Goal: Task Accomplishment & Management: Use online tool/utility

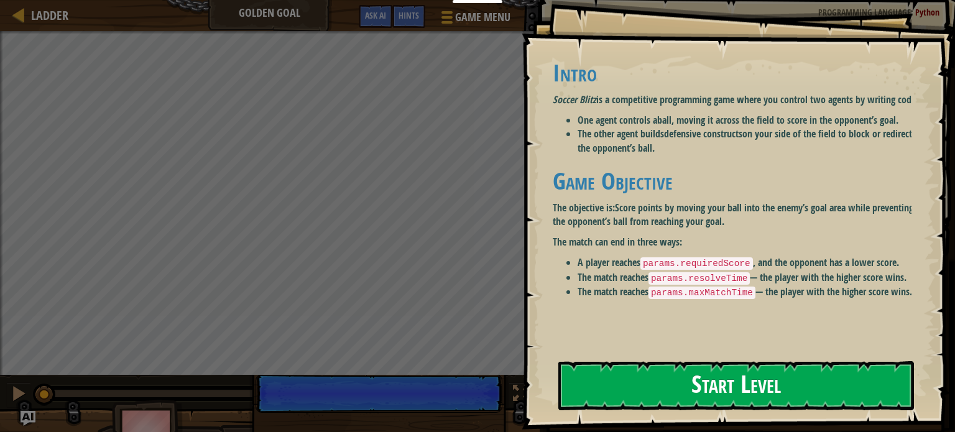
click at [723, 387] on button "Start Level" at bounding box center [736, 385] width 356 height 49
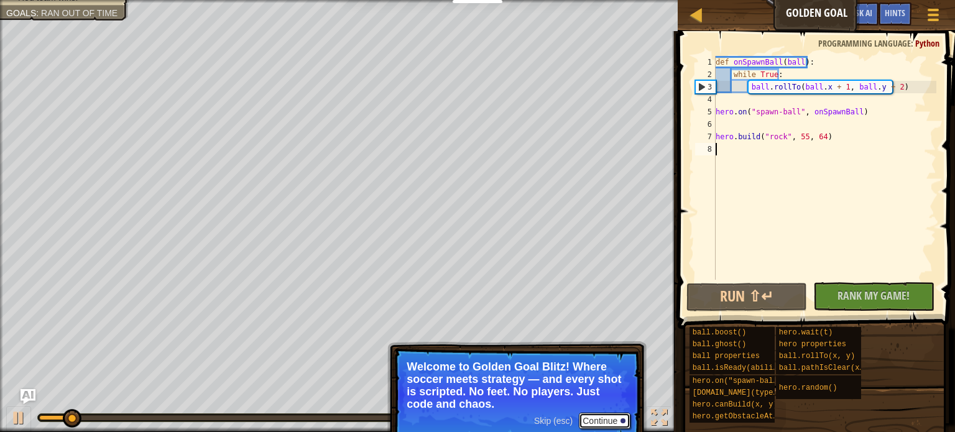
click at [610, 420] on button "Continue" at bounding box center [605, 421] width 52 height 16
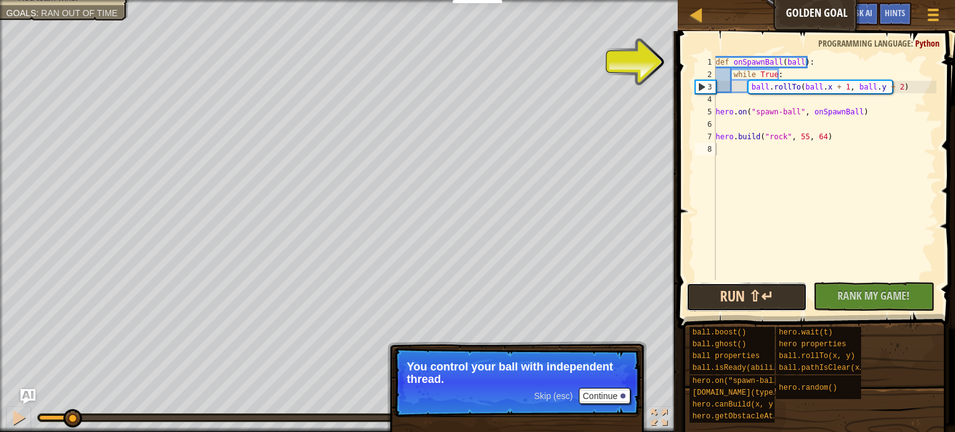
click at [753, 300] on button "Run ⇧↵" at bounding box center [746, 297] width 121 height 29
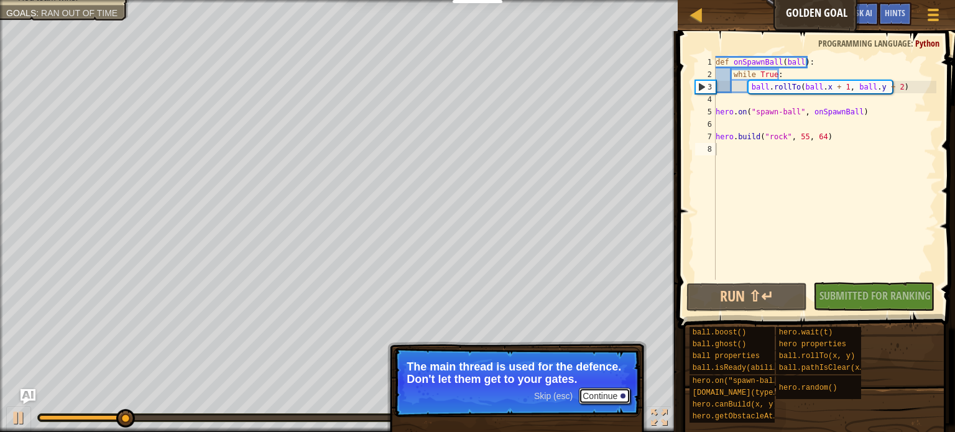
click at [603, 396] on button "Continue" at bounding box center [605, 396] width 52 height 16
click at [605, 393] on button "Continue" at bounding box center [605, 396] width 52 height 16
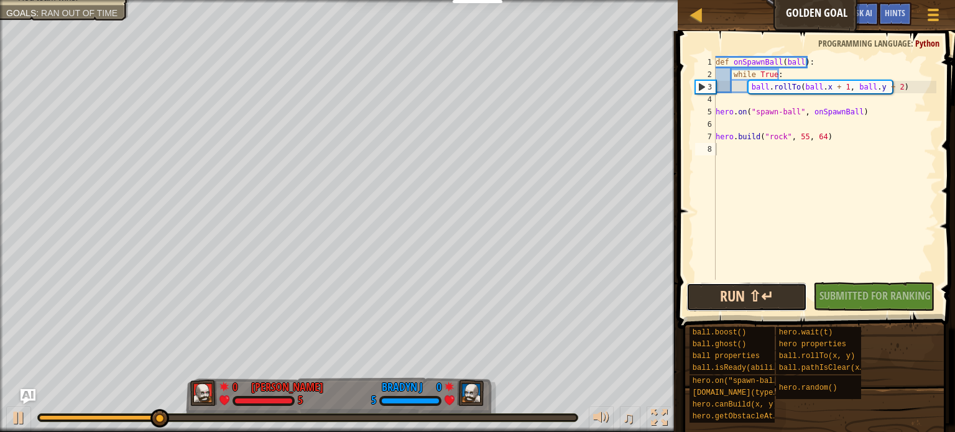
click at [736, 300] on button "Run ⇧↵" at bounding box center [746, 297] width 121 height 29
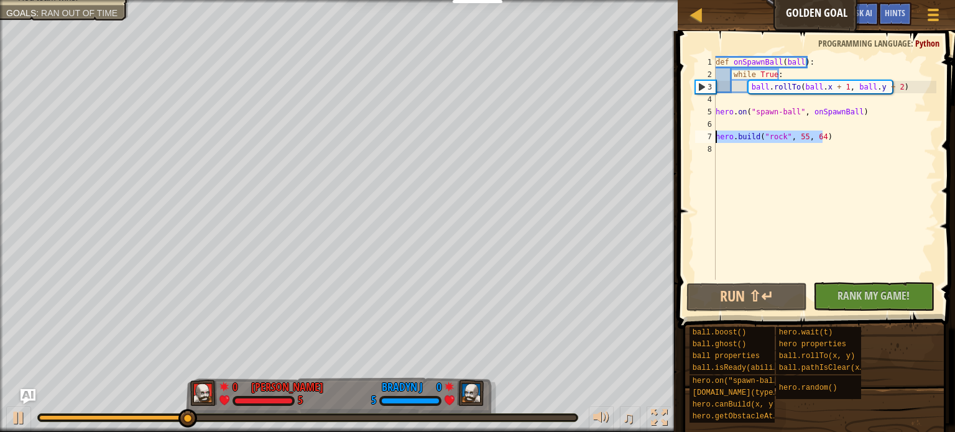
drag, startPoint x: 840, startPoint y: 141, endPoint x: 707, endPoint y: 140, distance: 133.0
click at [706, 140] on div "1 2 3 4 5 6 7 8 def onSpawnBall ( ball ) : while True : ball . rollTo ( ball . …" at bounding box center [814, 168] width 244 height 224
type textarea "hero.build("rock", 55, 64)"
click at [727, 147] on div "def onSpawnBall ( ball ) : while True : ball . rollTo ( ball . x + 1 , ball . y…" at bounding box center [824, 180] width 223 height 249
paste textarea "hero.build("rock", 55, 64)"
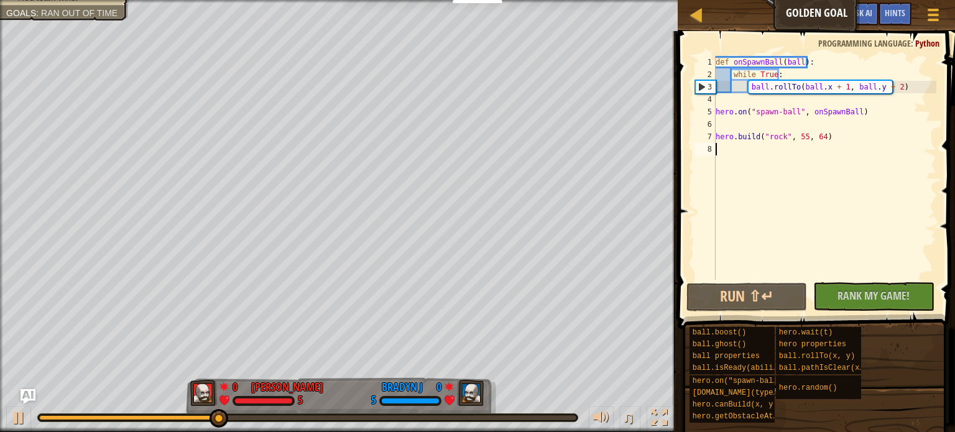
type textarea "hero.build("rock", 55, 64)"
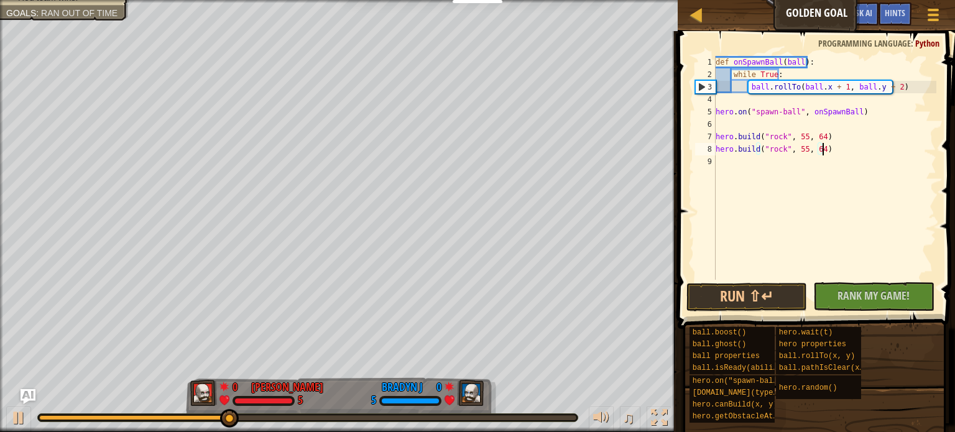
click at [736, 170] on div "def onSpawnBall ( ball ) : while True : ball . rollTo ( ball . x + 1 , ball . y…" at bounding box center [824, 180] width 223 height 249
paste textarea "hero.build("rock", 55, 64)"
type textarea "hero.build("rock", 55, 64)"
click at [729, 173] on div "def onSpawnBall ( ball ) : while True : ball . rollTo ( ball . x + 1 , ball . y…" at bounding box center [826, 180] width 219 height 249
paste textarea "hero.build("rock", 55, 64)"
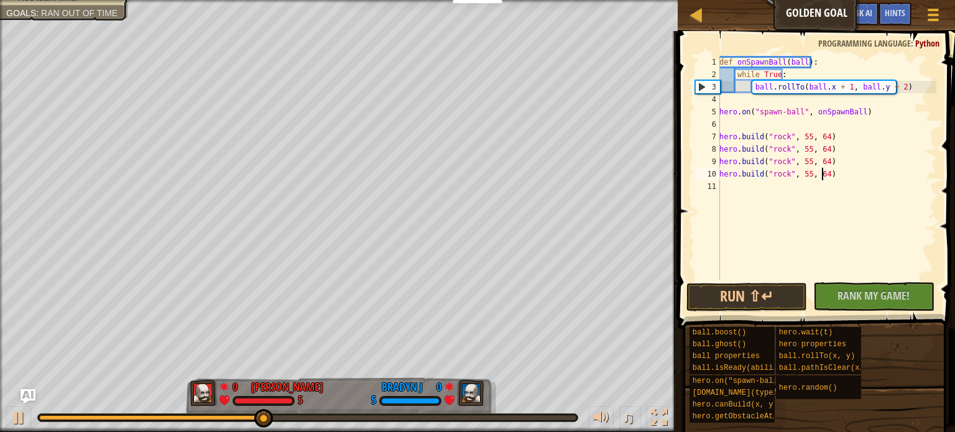
click at [822, 172] on div "def onSpawnBall ( ball ) : while True : ball . rollTo ( ball . x + 1 , ball . y…" at bounding box center [826, 180] width 219 height 249
click at [823, 162] on div "def onSpawnBall ( ball ) : while True : ball . rollTo ( ball . x + 1 , ball . y…" at bounding box center [826, 180] width 219 height 249
drag, startPoint x: 822, startPoint y: 149, endPoint x: 833, endPoint y: 157, distance: 13.8
click at [822, 149] on div "def onSpawnBall ( ball ) : while True : ball . rollTo ( ball . x + 1 , ball . y…" at bounding box center [826, 180] width 219 height 249
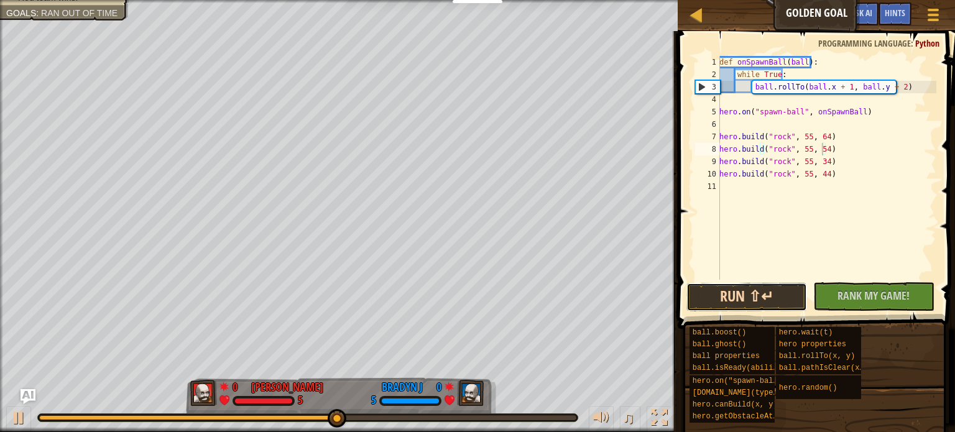
click at [748, 291] on button "Run ⇧↵" at bounding box center [746, 297] width 121 height 29
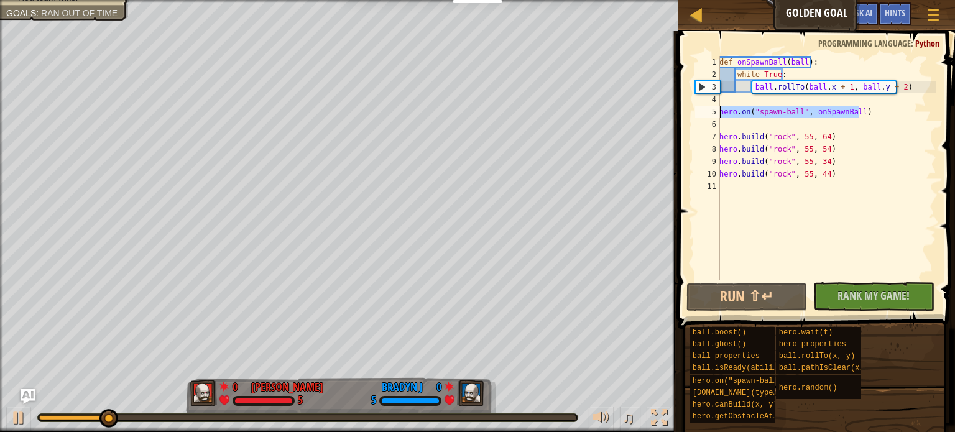
drag, startPoint x: 876, startPoint y: 119, endPoint x: 704, endPoint y: 106, distance: 172.0
click at [704, 106] on div "hero.build("rock", 55, 54) 1 2 3 4 5 6 7 8 9 10 11 def onSpawnBall ( ball ) : w…" at bounding box center [814, 168] width 244 height 224
click at [908, 84] on div "def onSpawnBall ( ball ) : while True : ball . rollTo ( ball . x + 1 , ball . y…" at bounding box center [826, 180] width 219 height 249
type textarea "ball.rollTo(ball.x + 1, ball.y + 2)"
click at [908, 90] on div "def onSpawnBall ( ball ) : while True : ball . rollTo ( ball . x + 1 , ball . y…" at bounding box center [826, 180] width 219 height 249
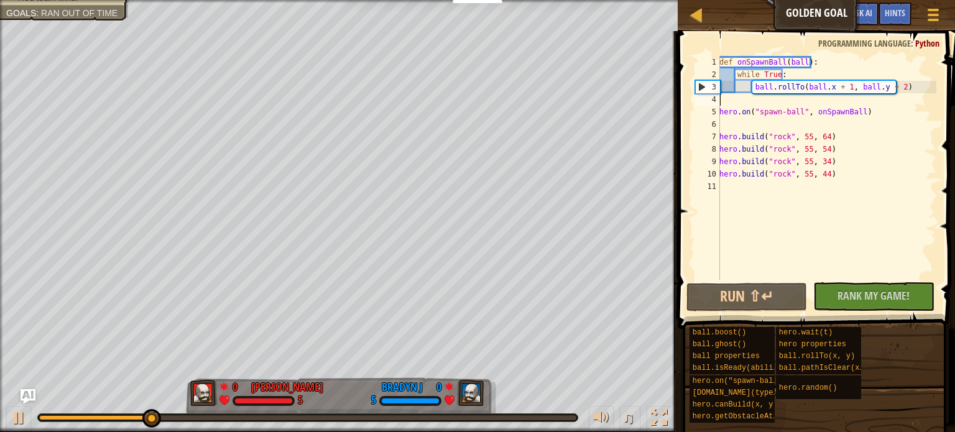
click at [722, 103] on div "def onSpawnBall ( ball ) : while True : ball . rollTo ( ball . x + 1 , ball . y…" at bounding box center [826, 180] width 219 height 249
drag, startPoint x: 871, startPoint y: 115, endPoint x: 695, endPoint y: 111, distance: 175.9
click at [695, 111] on div "1 2 3 4 5 6 7 8 9 10 11 def onSpawnBall ( ball ) : while True : ball . rollTo (…" at bounding box center [814, 168] width 244 height 224
type textarea "hero.on("spawn-ball", onSpawnBall)"
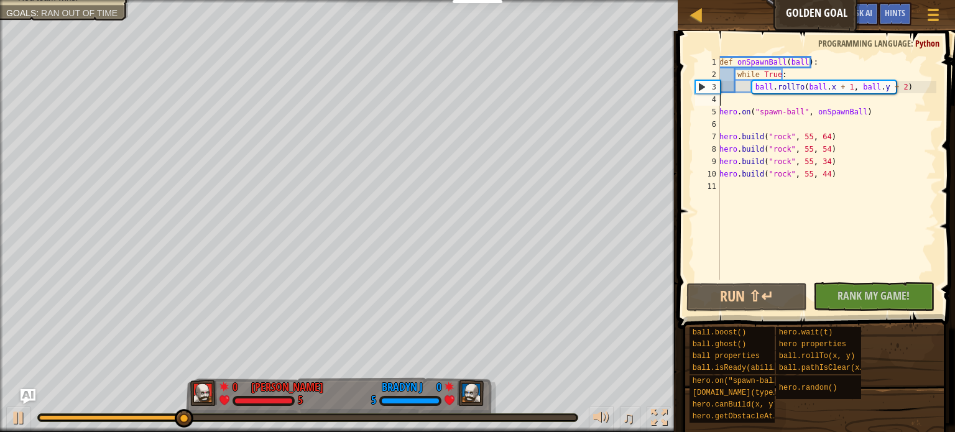
click at [911, 94] on div "def onSpawnBall ( ball ) : while True : ball . rollTo ( ball . x + 1 , ball . y…" at bounding box center [826, 180] width 219 height 249
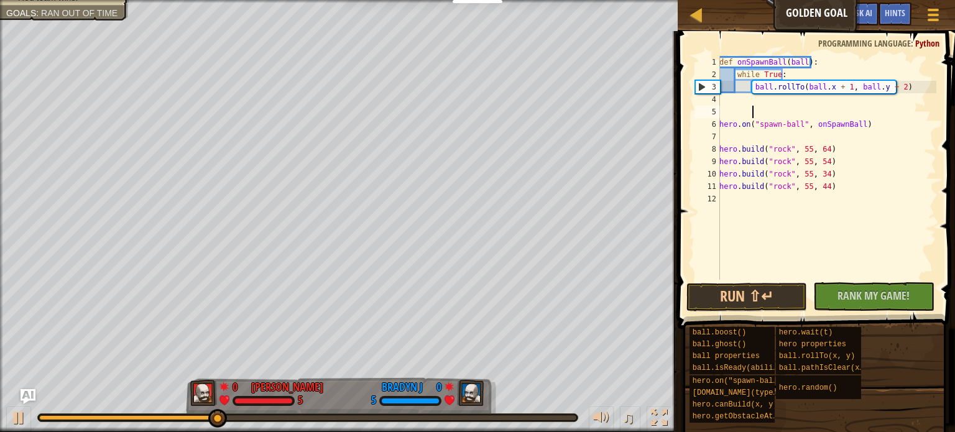
paste textarea "hero.on("spawn-ball", onSpawnBall)"
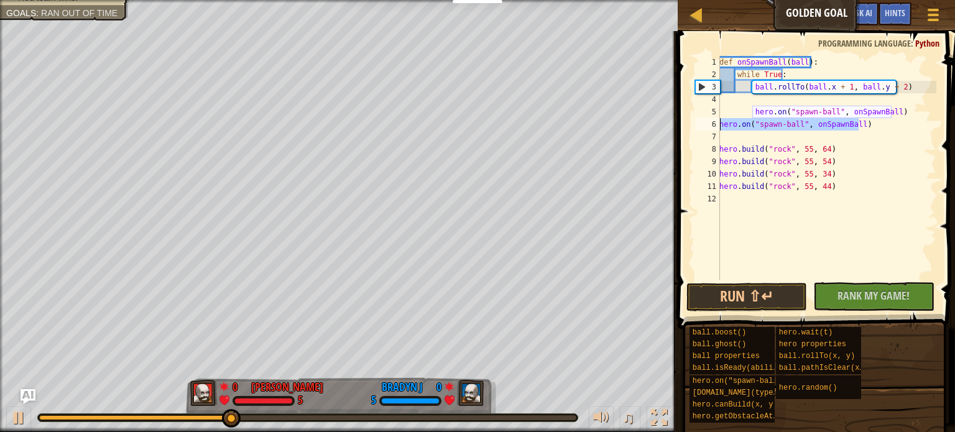
drag, startPoint x: 871, startPoint y: 120, endPoint x: 687, endPoint y: 121, distance: 184.0
click at [687, 121] on div "hero.on("spawn-ball", onSpawnBall) 1 2 3 4 5 6 7 8 9 10 11 12 def onSpawnBall (…" at bounding box center [814, 204] width 281 height 334
type textarea "hero.on("spawn-ball", onSpawnBall)"
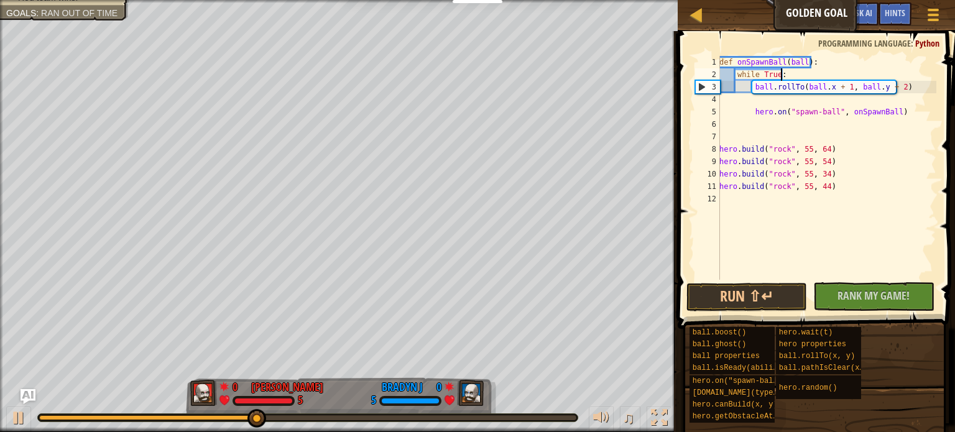
drag, startPoint x: 779, startPoint y: 74, endPoint x: 801, endPoint y: 119, distance: 49.5
click at [779, 75] on div "def onSpawnBall ( ball ) : while True : ball . rollTo ( ball . x + 1 , ball . y…" at bounding box center [826, 180] width 219 height 249
type textarea "w"
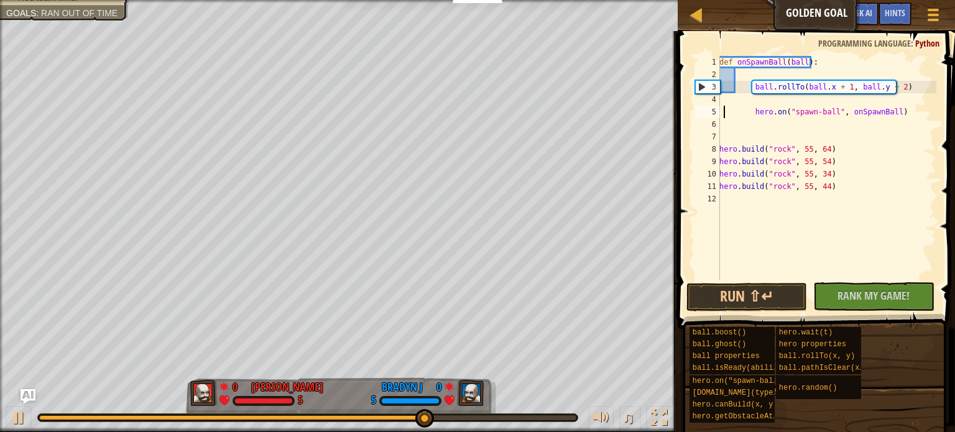
click at [723, 106] on div "def onSpawnBall ( ball ) : ball . rollTo ( ball . x + 1 , ball . y + 2 ) hero .…" at bounding box center [826, 180] width 219 height 249
type textarea "hero.on("spawn-ball", onSpawnBall)"
click at [911, 104] on div "def onSpawnBall ( ball ) : ball . rollTo ( ball . x + 1 , ball . y + 2 ) hero .…" at bounding box center [826, 180] width 219 height 249
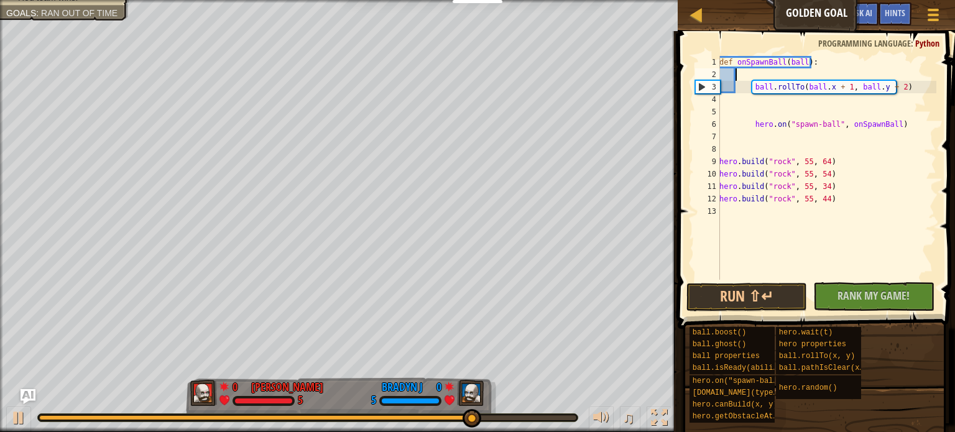
click at [746, 68] on div "def onSpawnBall ( ball ) : ball . rollTo ( ball . x + 1 , ball . y + 2 ) hero .…" at bounding box center [826, 180] width 219 height 249
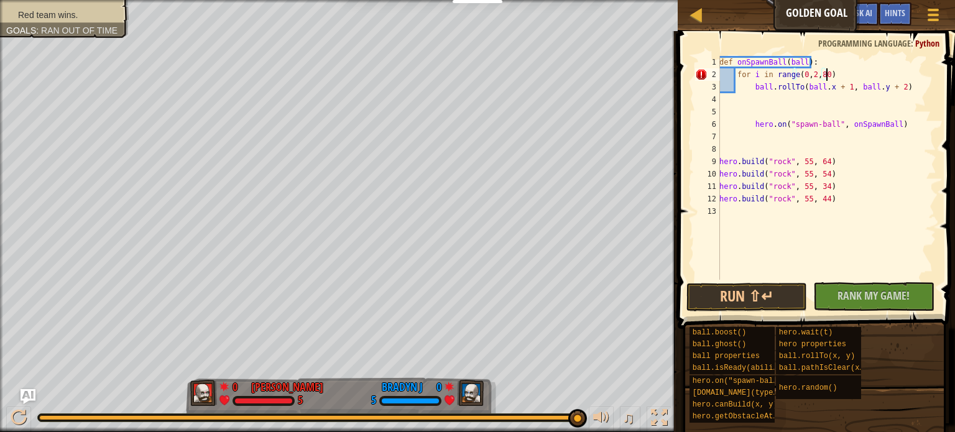
scroll to position [6, 8]
click at [828, 88] on div "def onSpawnBall ( ball ) : for i in range ( 0 , 2 , 80 ) : ball . rollTo ( ball…" at bounding box center [826, 180] width 219 height 249
click at [875, 85] on div "def onSpawnBall ( ball ) : for i in range ( 0 , 2 , 80 ) : ball . rollTo ( ball…" at bounding box center [826, 180] width 219 height 249
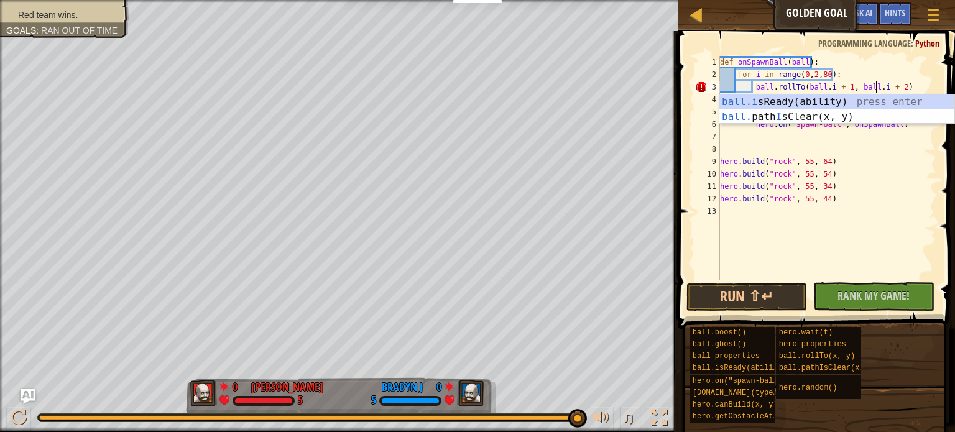
scroll to position [6, 12]
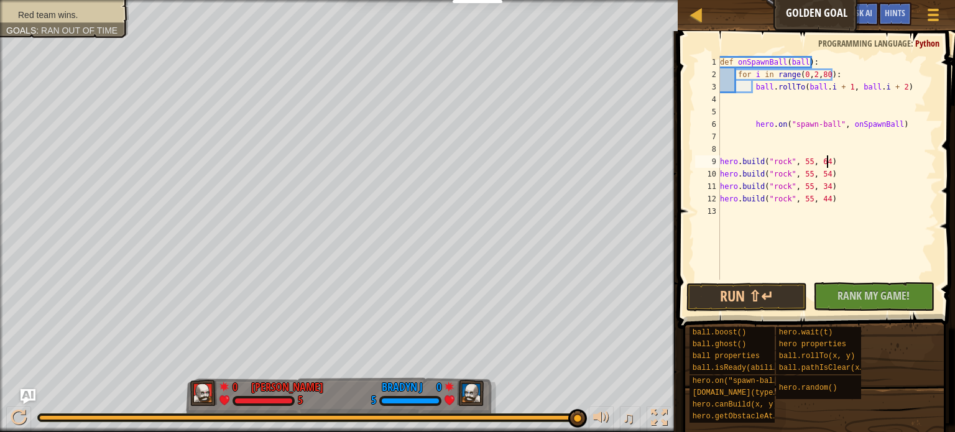
click at [875, 166] on div "def onSpawnBall ( ball ) : for i in range ( 0 , 2 , 80 ) : ball . rollTo ( ball…" at bounding box center [826, 180] width 219 height 249
click at [756, 124] on div "def onSpawnBall ( ball ) : for i in range ( 0 , 2 , 80 ) : ball . rollTo ( ball…" at bounding box center [826, 180] width 219 height 249
click at [751, 122] on div "def onSpawnBall ( ball ) : for i in range ( 0 , 2 , 80 ) : ball . rollTo ( ball…" at bounding box center [826, 180] width 219 height 249
type textarea "hero.on("spawn-ball", onSpawnBall)"
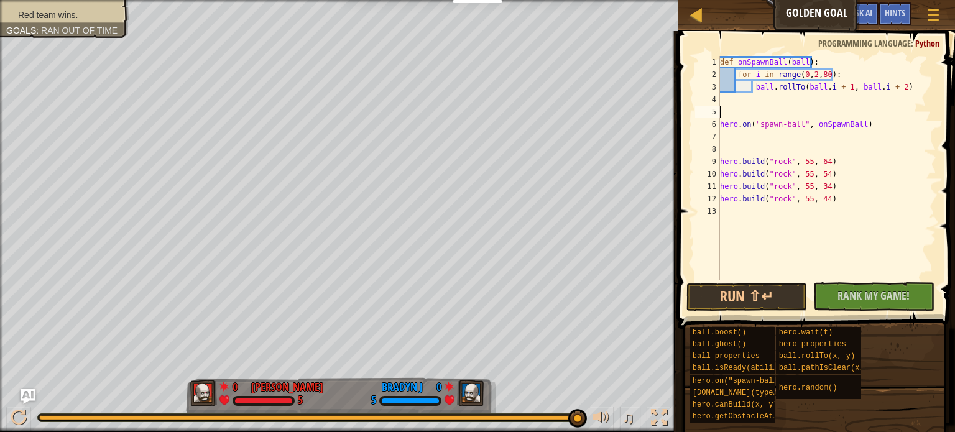
click at [722, 116] on div "def onSpawnBall ( ball ) : for i in range ( 0 , 2 , 80 ) : ball . rollTo ( ball…" at bounding box center [826, 180] width 219 height 249
type textarea "f"
type textarea "while True:"
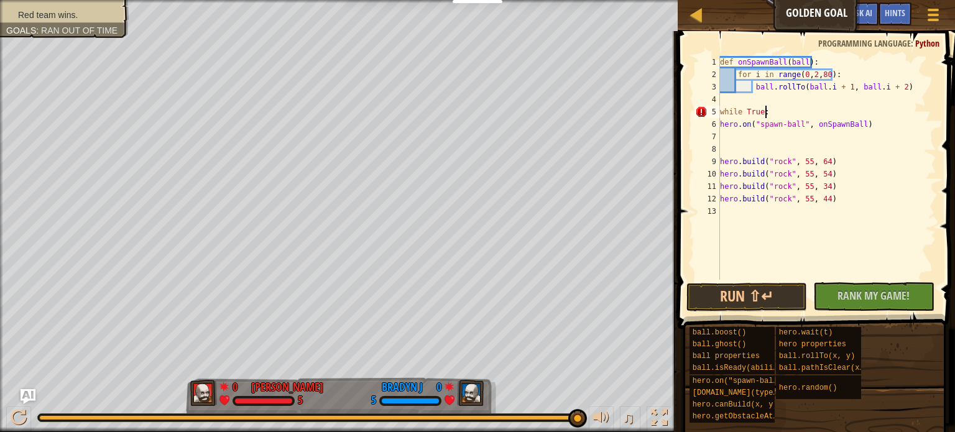
scroll to position [6, 0]
click at [775, 295] on button "Run ⇧↵" at bounding box center [746, 297] width 121 height 29
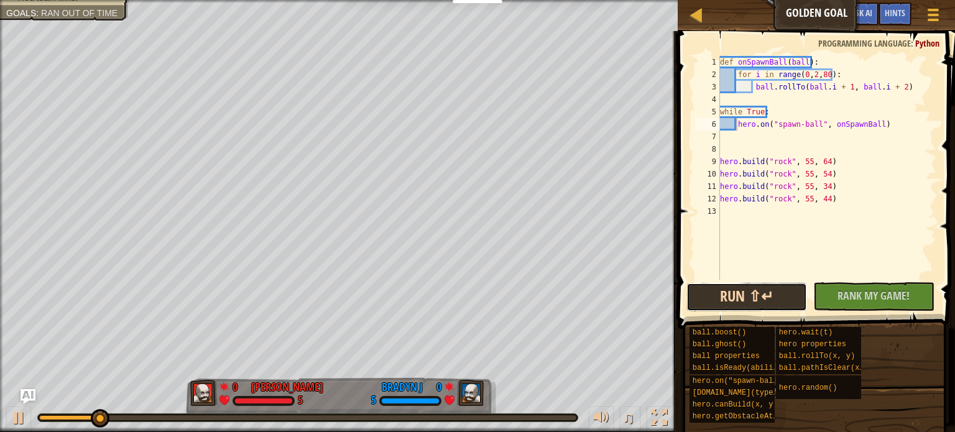
click at [761, 292] on button "Run ⇧↵" at bounding box center [746, 297] width 121 height 29
drag, startPoint x: 759, startPoint y: 71, endPoint x: 771, endPoint y: 80, distance: 15.2
click at [764, 76] on div "def onSpawnBall ( ball ) : for i in range ( 0 , 2 , 80 ) : ball . rollTo ( ball…" at bounding box center [826, 180] width 219 height 249
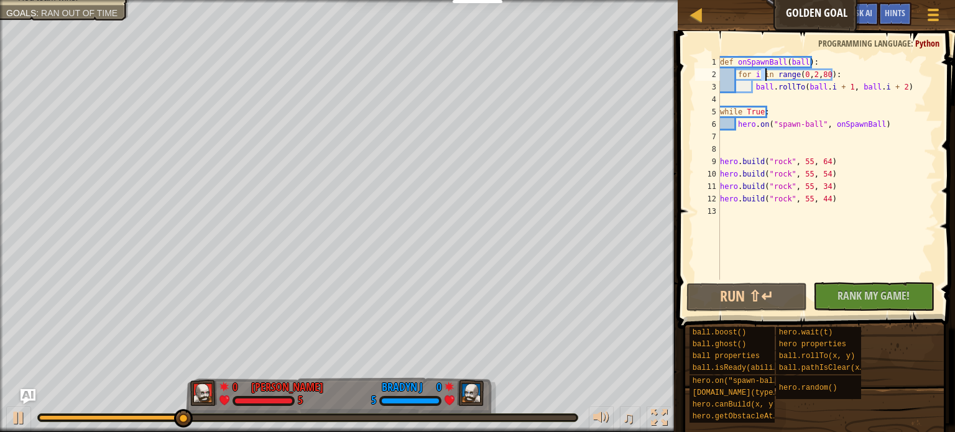
drag, startPoint x: 754, startPoint y: 69, endPoint x: 760, endPoint y: 71, distance: 6.7
click at [756, 69] on div "def onSpawnBall ( ball ) : for i in range ( 0 , 2 , 80 ) : ball . rollTo ( ball…" at bounding box center [826, 180] width 219 height 249
click at [826, 85] on div "def onSpawnBall ( ball ) : for x in range ( 0 , 2 , 80 ) : ball . rollTo ( ball…" at bounding box center [826, 180] width 219 height 249
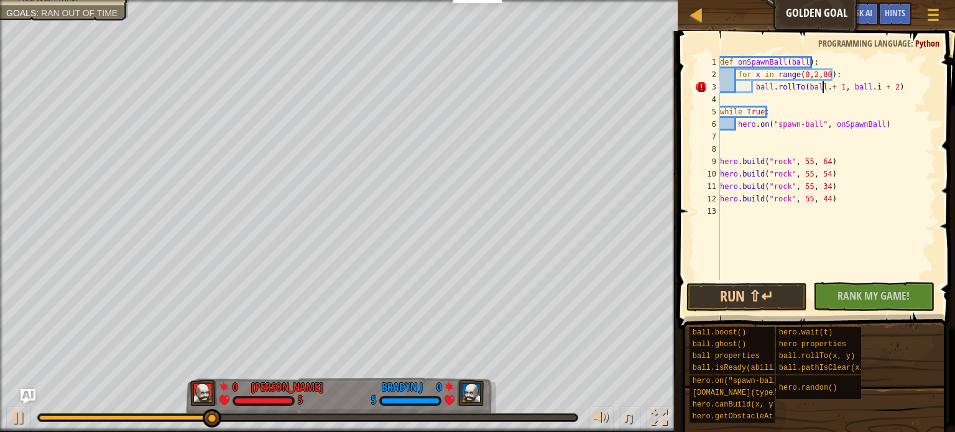
scroll to position [6, 9]
click at [876, 86] on div "def onSpawnBall ( ball ) : for x in range ( 0 , 2 , 80 ) : ball . rollTo ( ball…" at bounding box center [826, 180] width 219 height 249
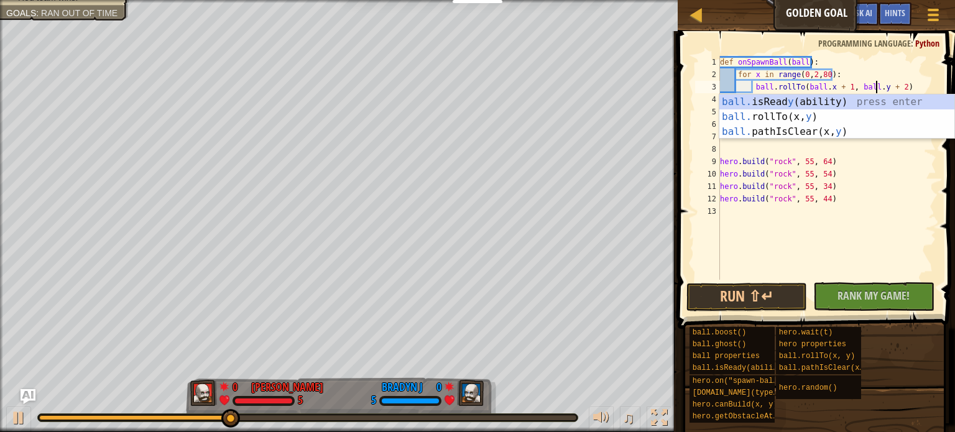
scroll to position [6, 12]
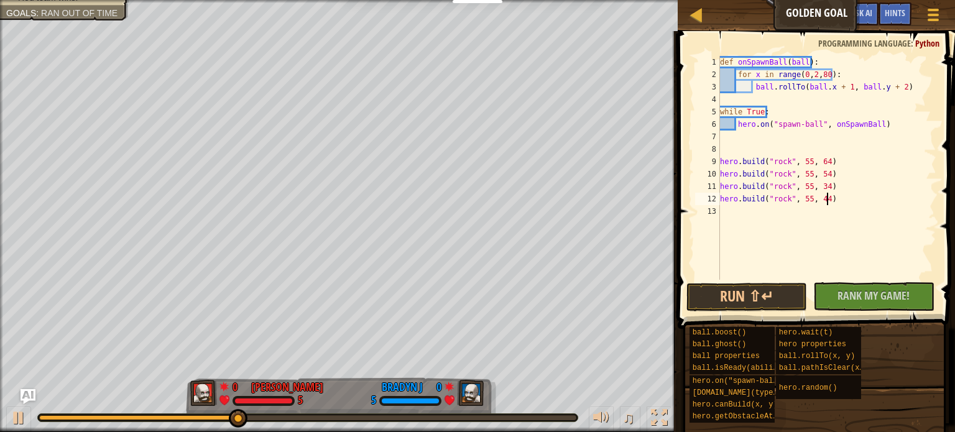
click at [895, 194] on div "def onSpawnBall ( ball ) : for x in range ( 0 , 2 , 80 ) : ball . rollTo ( ball…" at bounding box center [826, 180] width 219 height 249
click at [756, 297] on button "Run ⇧↵" at bounding box center [746, 297] width 121 height 29
click at [758, 298] on button "Run ⇧↵" at bounding box center [746, 297] width 121 height 29
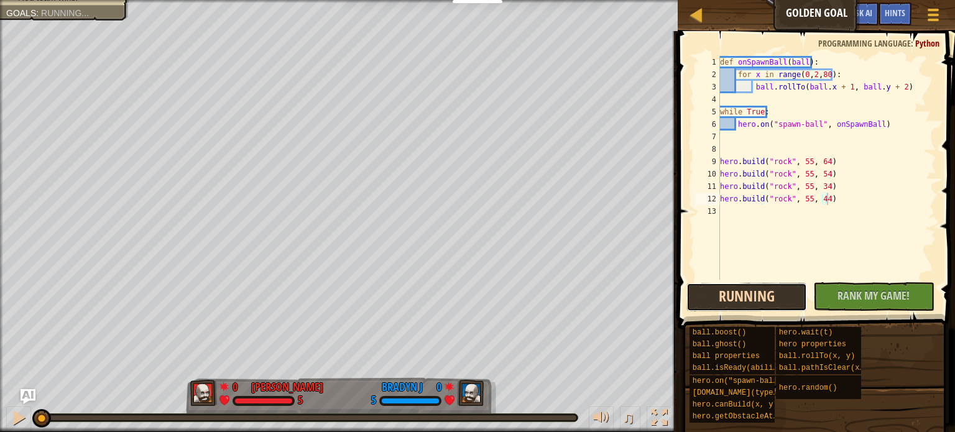
click at [758, 298] on button "Running" at bounding box center [746, 297] width 121 height 29
click at [768, 293] on button "Run ⇧↵" at bounding box center [746, 297] width 121 height 29
click at [840, 76] on div "def onSpawnBall ( ball ) : for x in range ( 0 , 2 , 80 ) : ball . rollTo ( ball…" at bounding box center [826, 180] width 219 height 249
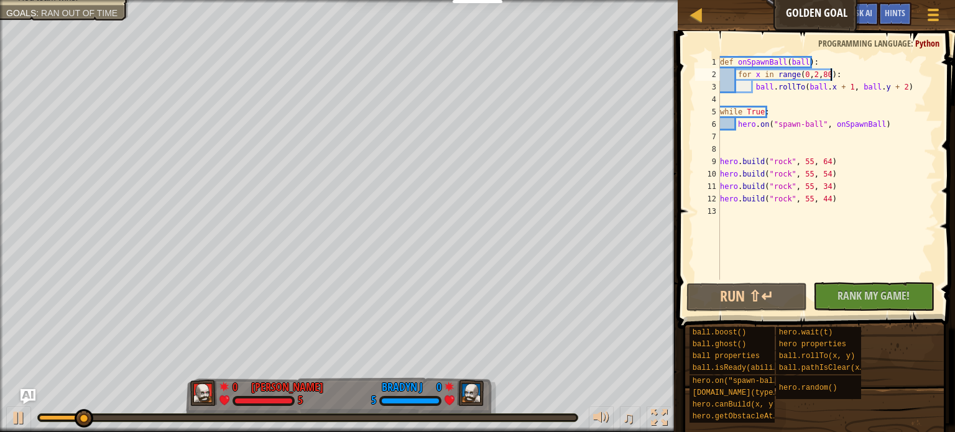
click at [878, 86] on div "def onSpawnBall ( ball ) : for x in range ( 0 , 2 , 80 ) : ball . rollTo ( ball…" at bounding box center [826, 180] width 219 height 249
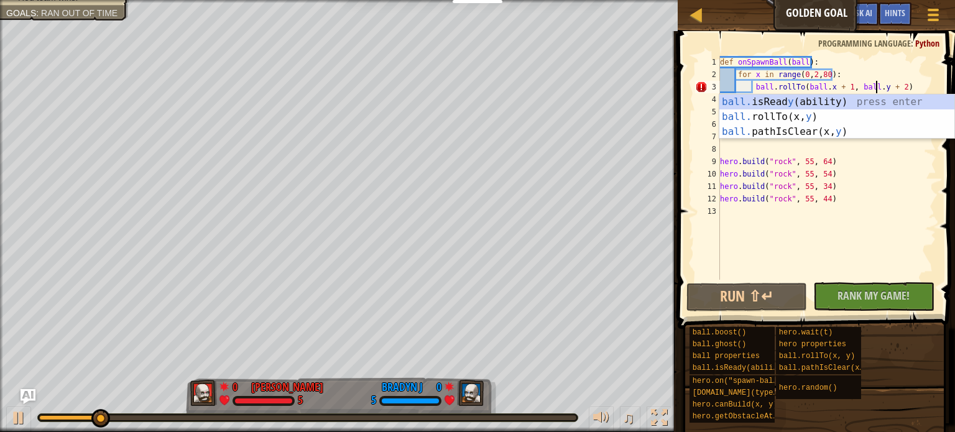
scroll to position [6, 12]
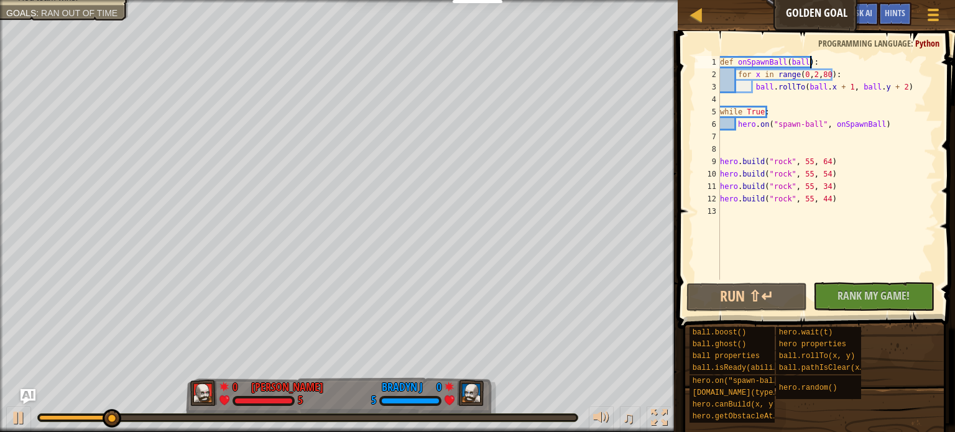
click at [920, 62] on div "def onSpawnBall ( ball ) : for x in range ( 0 , 2 , 80 ) : ball . rollTo ( ball…" at bounding box center [826, 180] width 219 height 249
click at [906, 88] on div "def onSpawnBall ( ball ) : for x in range ( 0 , 2 , 80 ) : ball . rollTo ( ball…" at bounding box center [826, 180] width 219 height 249
type textarea "ball.rollTo(ball.x + 1, ball.y + 2)"
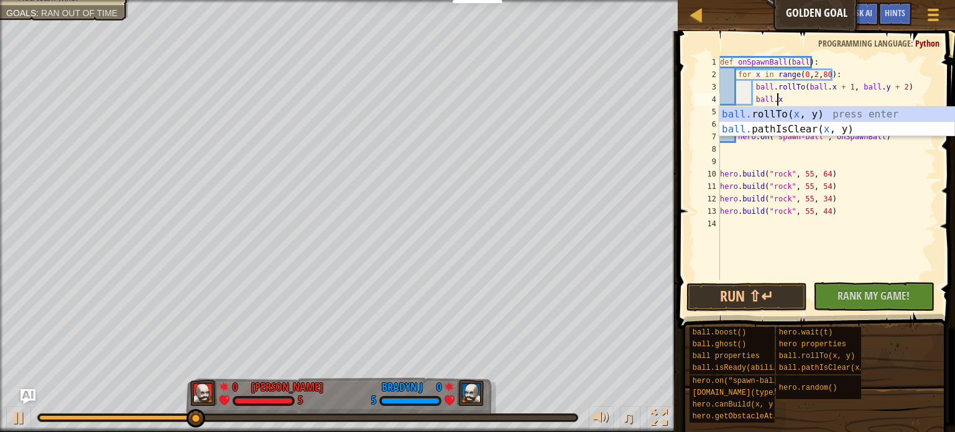
scroll to position [6, 4]
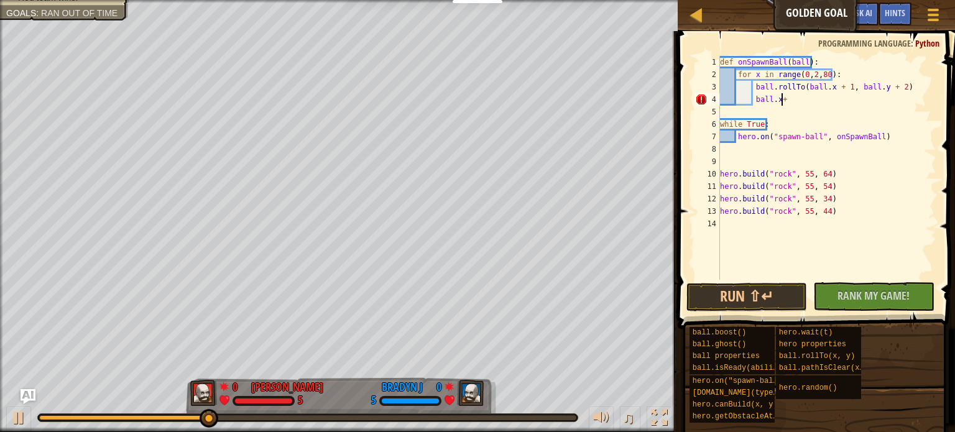
type textarea "ball.x+5"
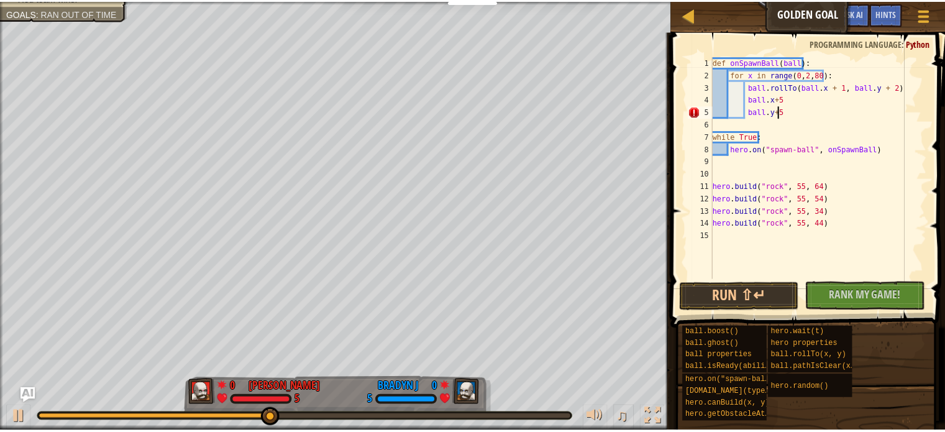
scroll to position [6, 5]
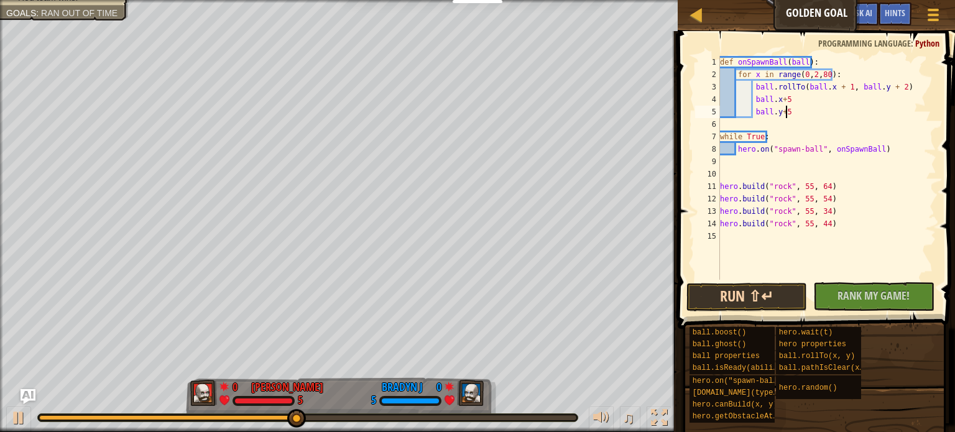
type textarea "ball.y+5"
click at [756, 299] on button "Run ⇧↵" at bounding box center [746, 297] width 121 height 29
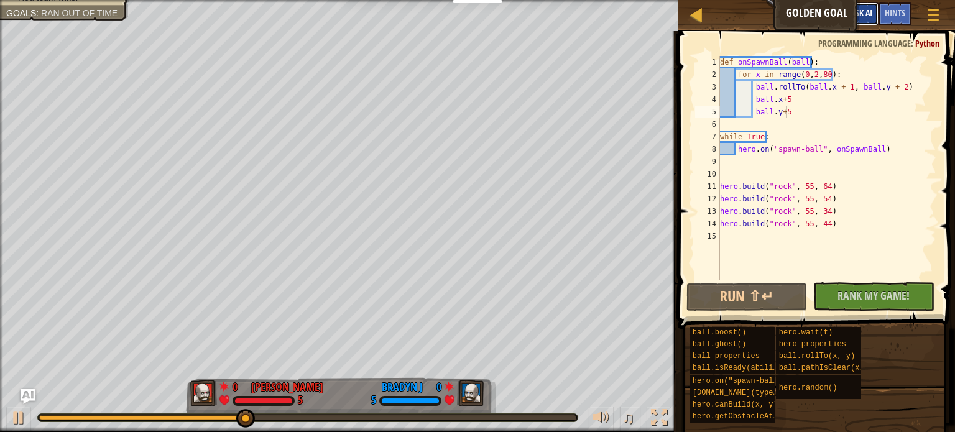
click at [867, 19] on button "Ask AI" at bounding box center [862, 13] width 34 height 23
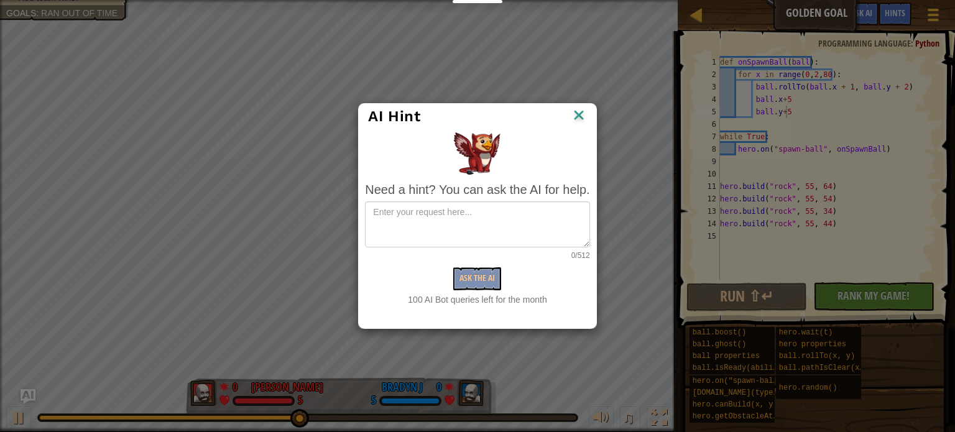
click at [576, 114] on img at bounding box center [579, 116] width 16 height 19
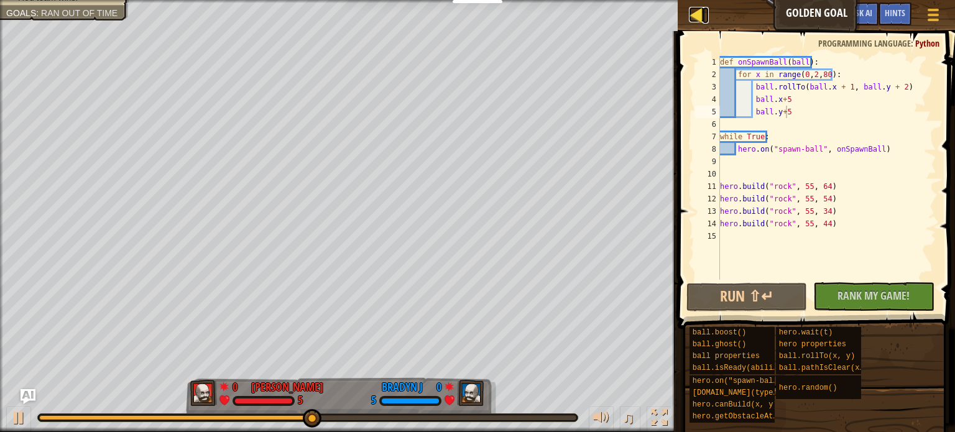
click at [695, 17] on div at bounding box center [697, 15] width 16 height 16
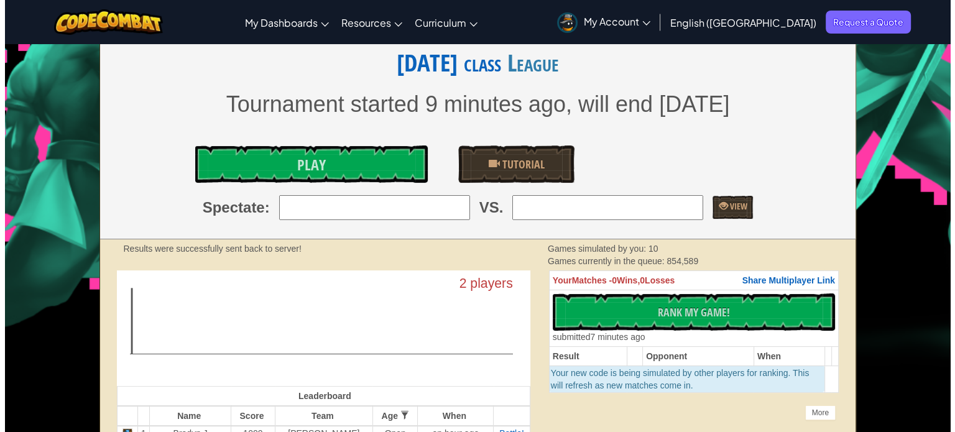
scroll to position [186, 0]
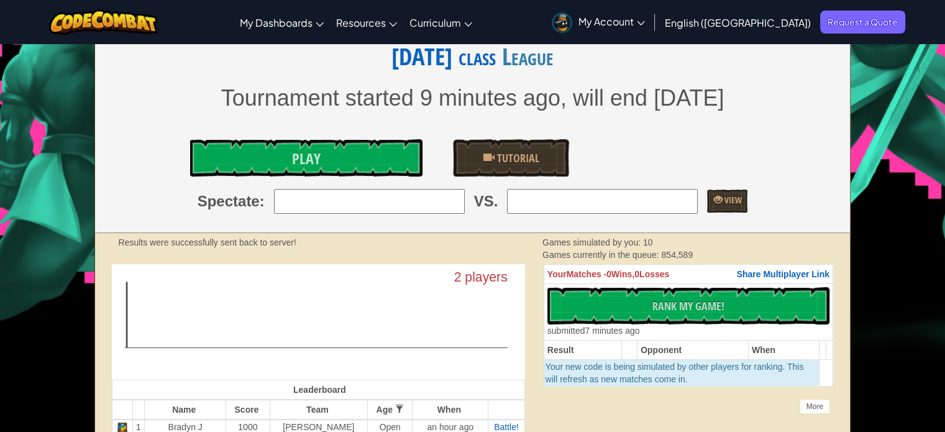
click at [448, 203] on input "search" at bounding box center [369, 201] width 191 height 25
click at [347, 160] on link "Play" at bounding box center [306, 157] width 232 height 37
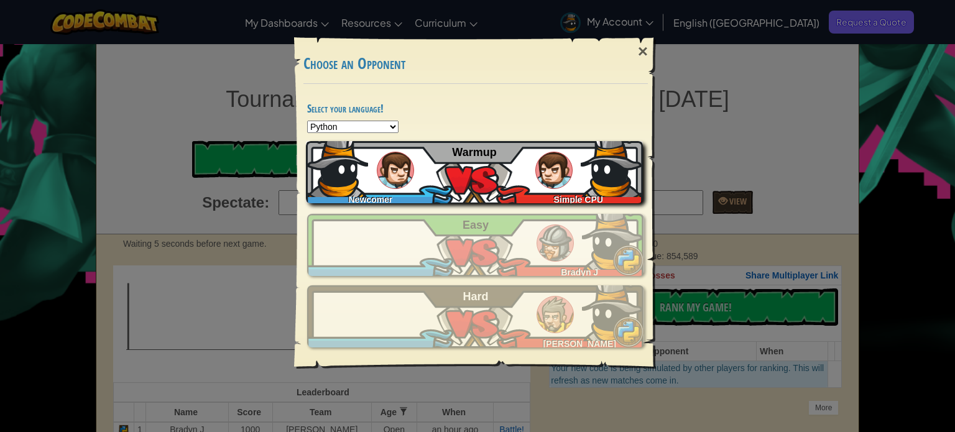
click at [411, 162] on img at bounding box center [395, 170] width 37 height 37
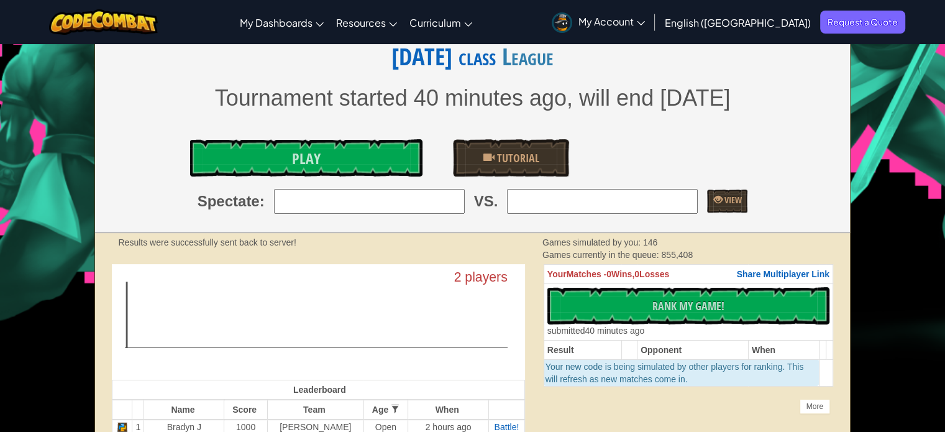
scroll to position [186, 0]
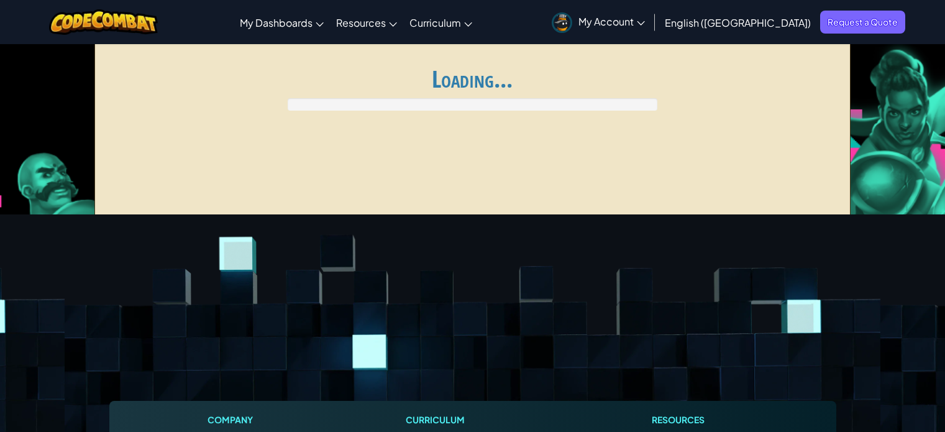
scroll to position [186, 0]
